Goal: Find specific page/section: Find specific page/section

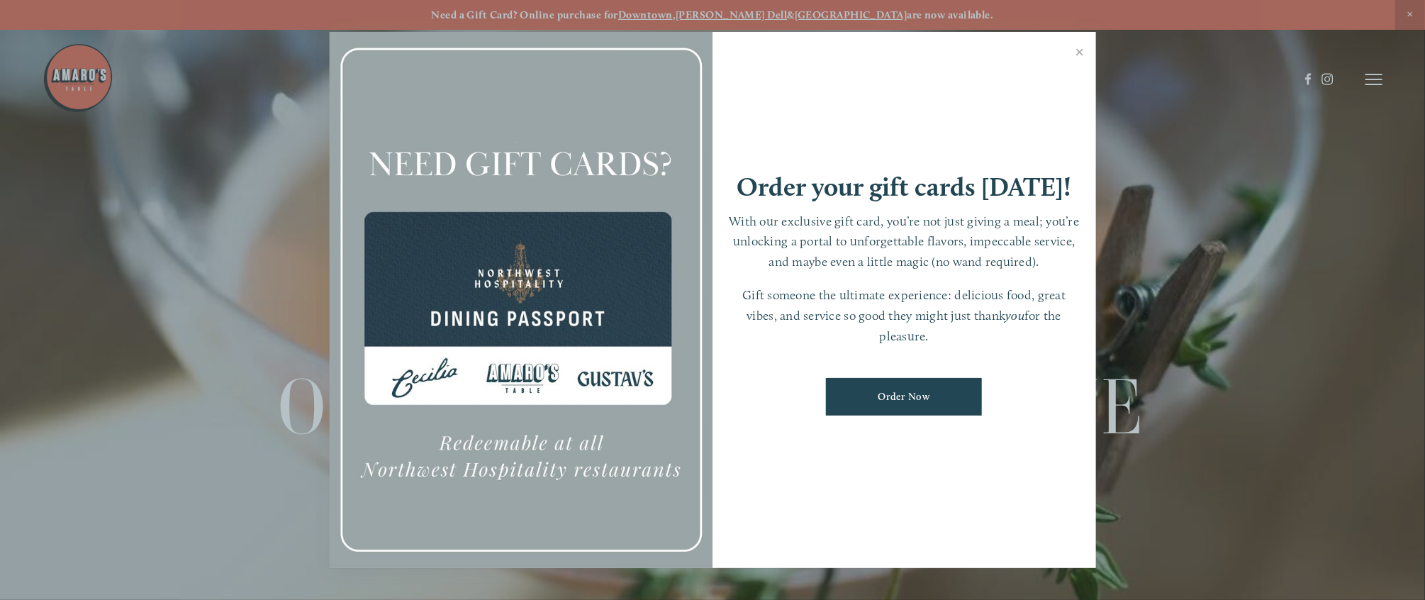
click at [791, 83] on div at bounding box center [712, 300] width 1425 height 600
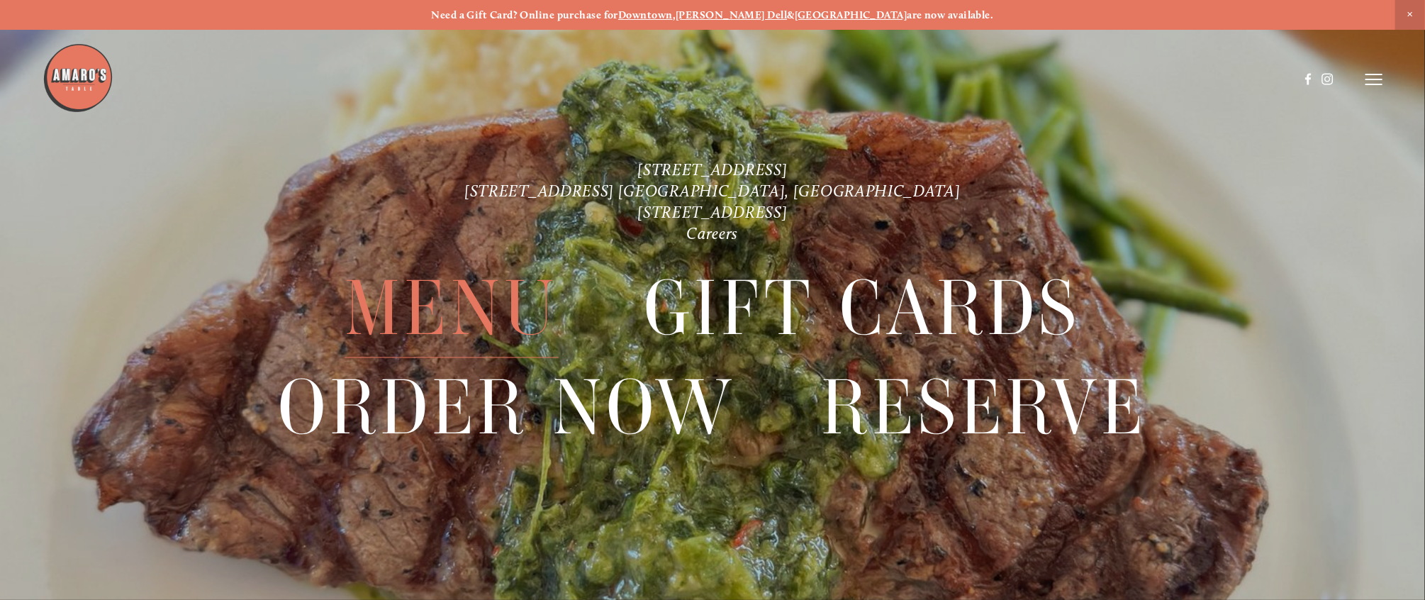
click at [477, 302] on span "Menu" at bounding box center [452, 308] width 214 height 99
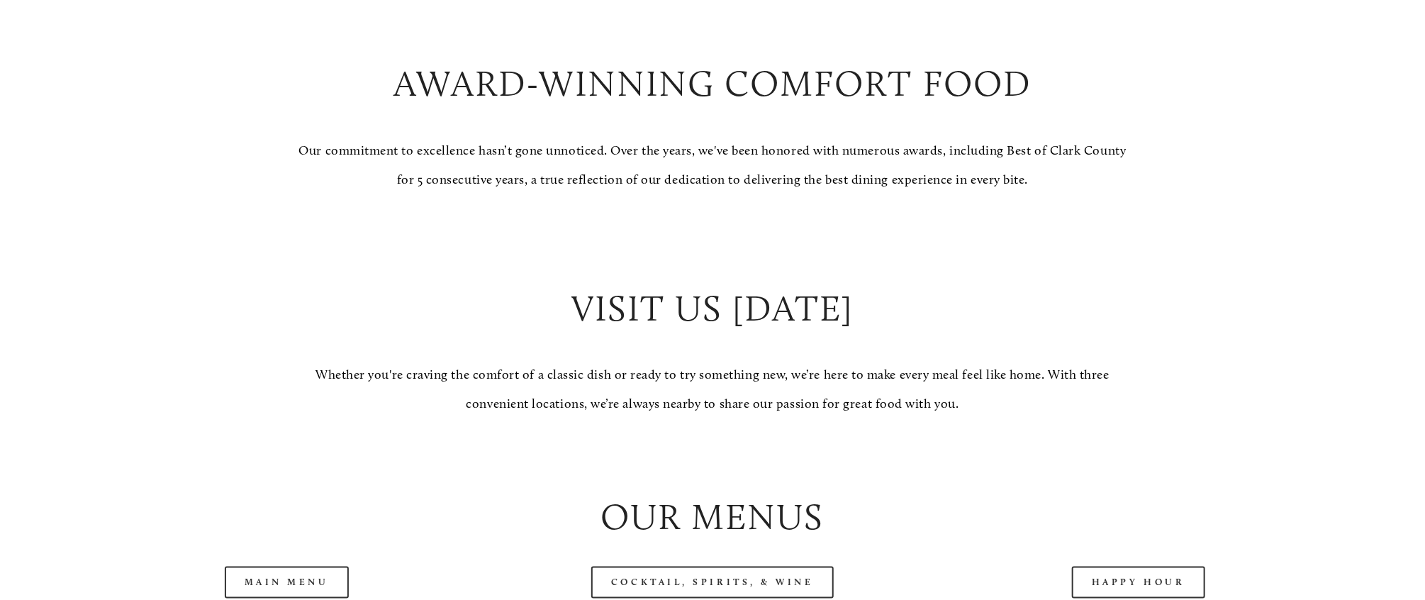
scroll to position [1411, 0]
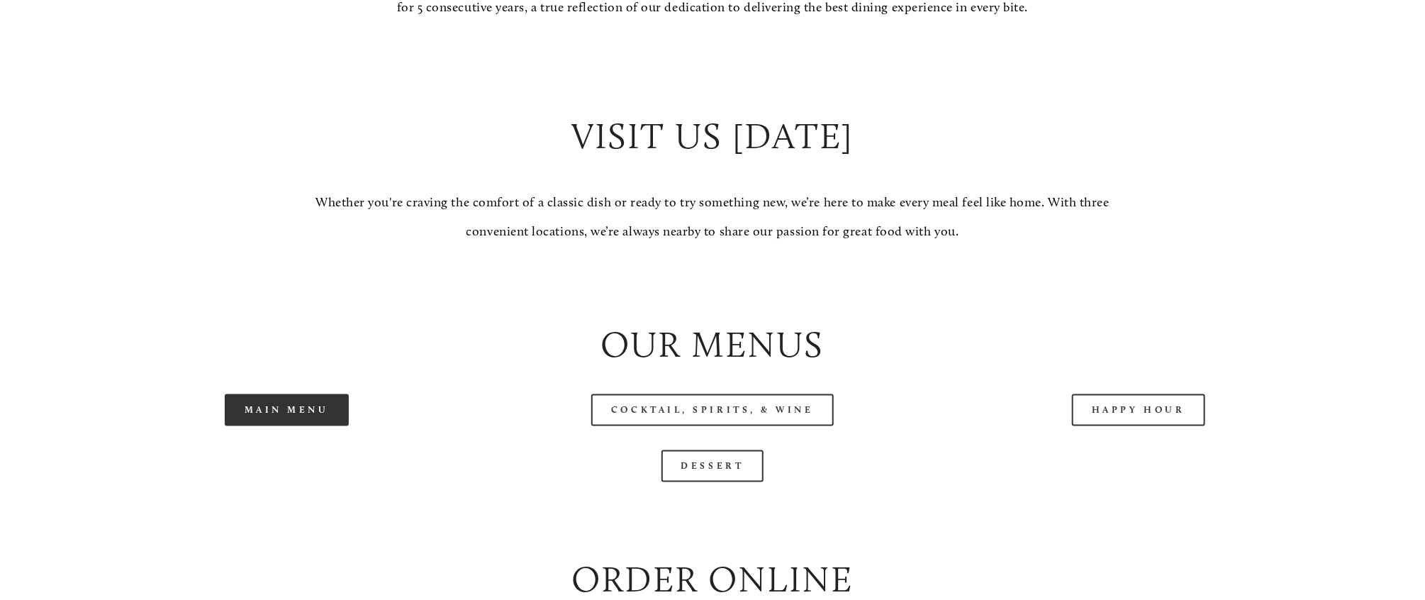
click at [289, 333] on link "Main Menu" at bounding box center [287, 410] width 124 height 32
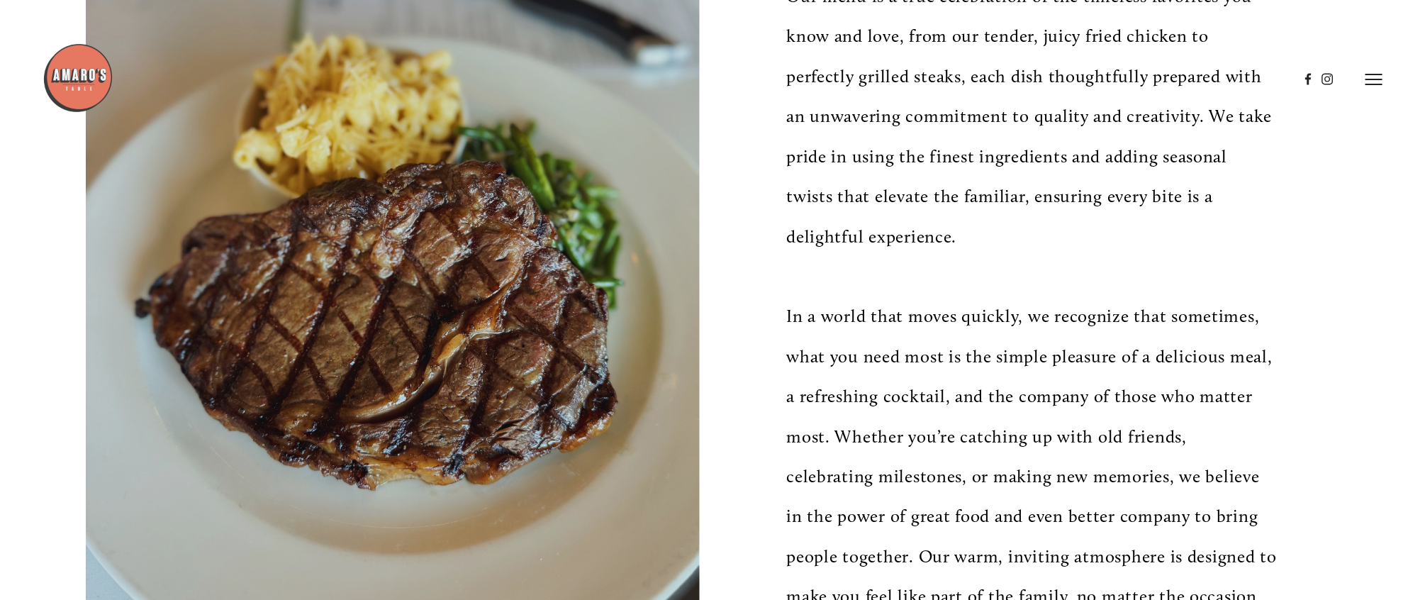
scroll to position [150, 0]
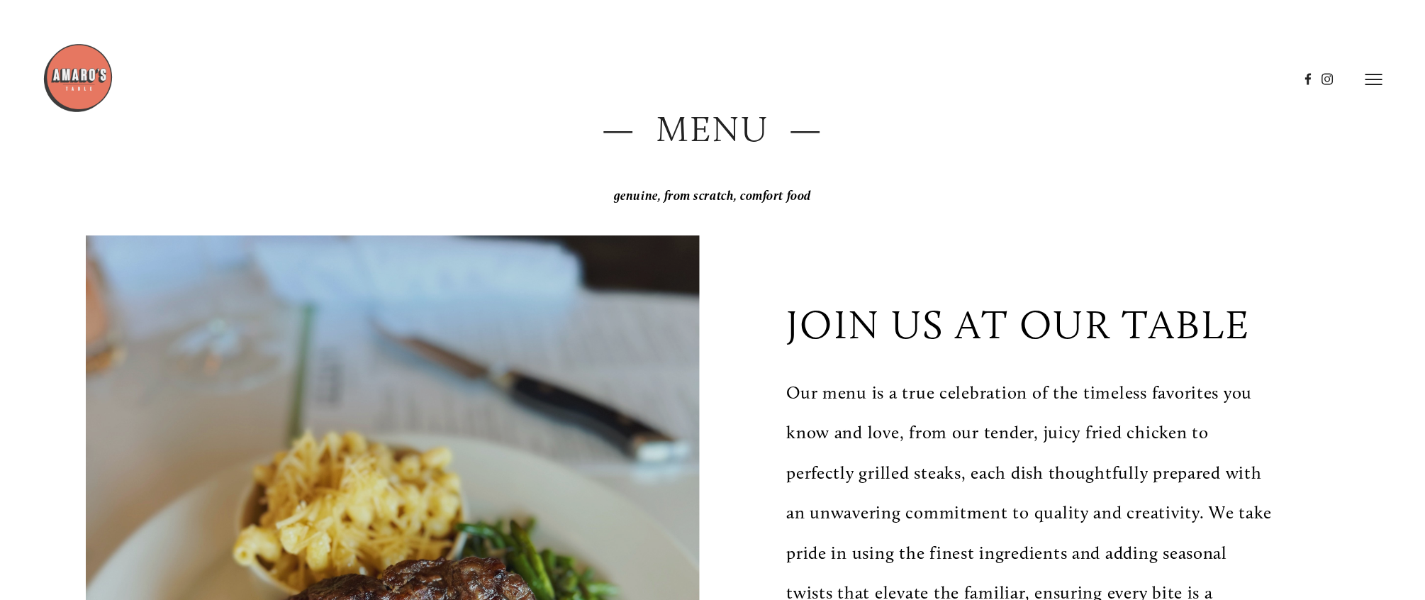
click at [791, 79] on line at bounding box center [1374, 79] width 17 height 0
click at [791, 81] on span "Visit" at bounding box center [1179, 78] width 24 height 13
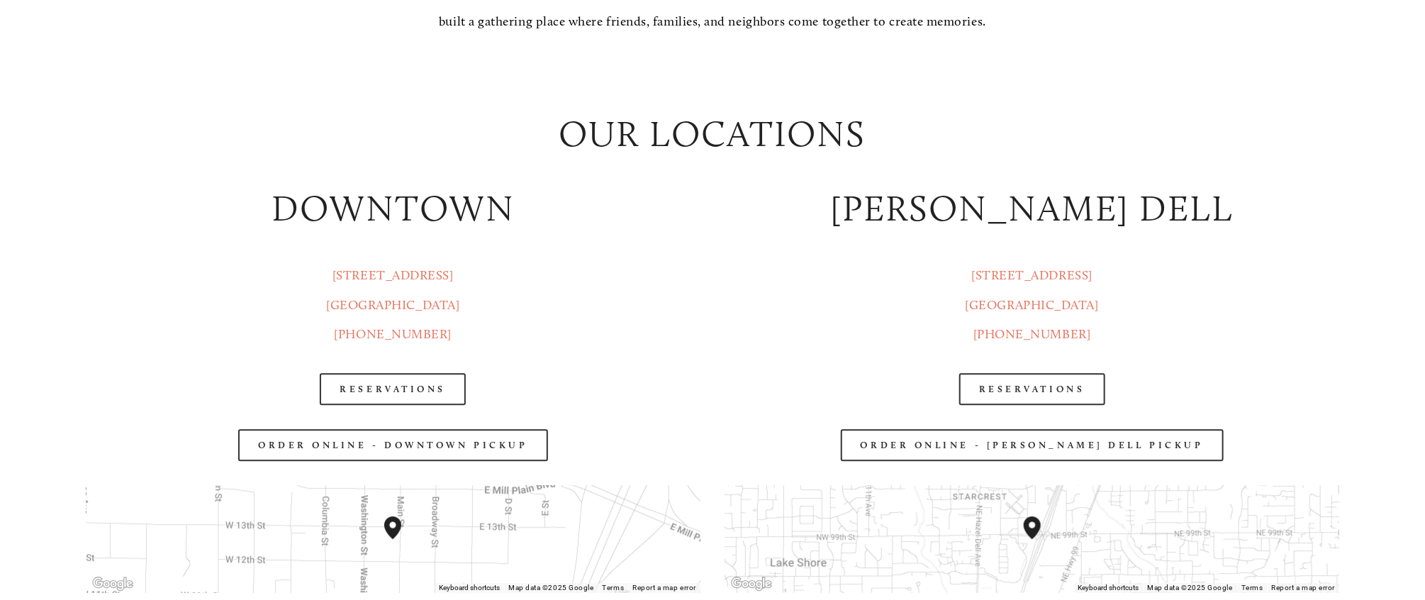
scroll to position [1986, 0]
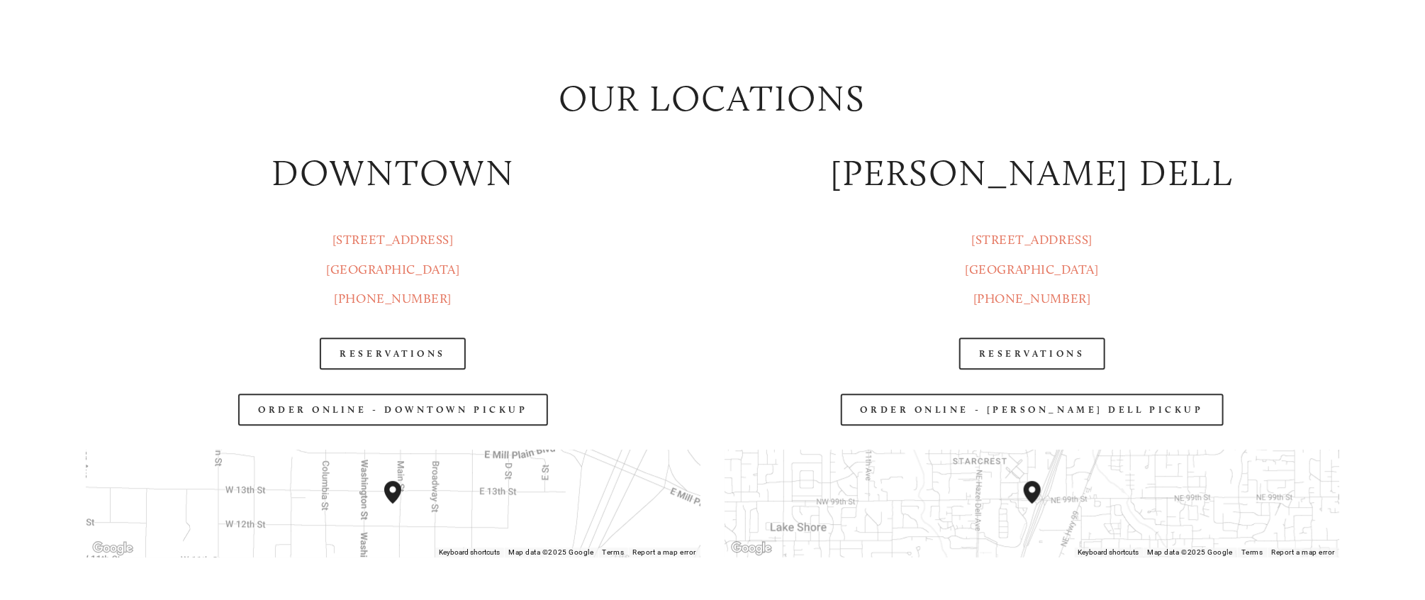
click at [791, 182] on h2 "[PERSON_NAME] DELL" at bounding box center [1032, 173] width 615 height 50
click at [791, 262] on link "[STREET_ADDRESS] [GEOGRAPHIC_DATA], WA 98665" at bounding box center [1032, 254] width 133 height 45
